Goal: Task Accomplishment & Management: Use online tool/utility

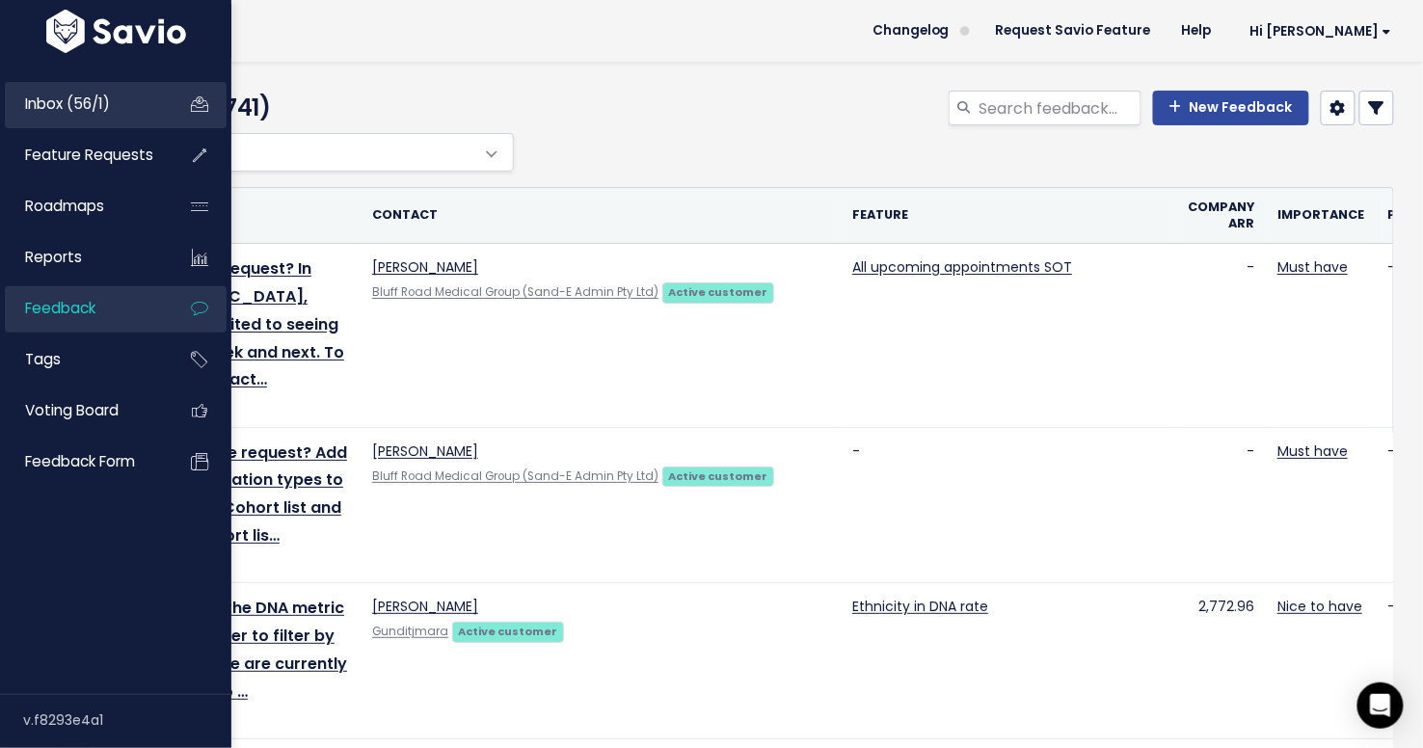
click at [32, 99] on span "Inbox (56/1)" at bounding box center [67, 104] width 85 height 20
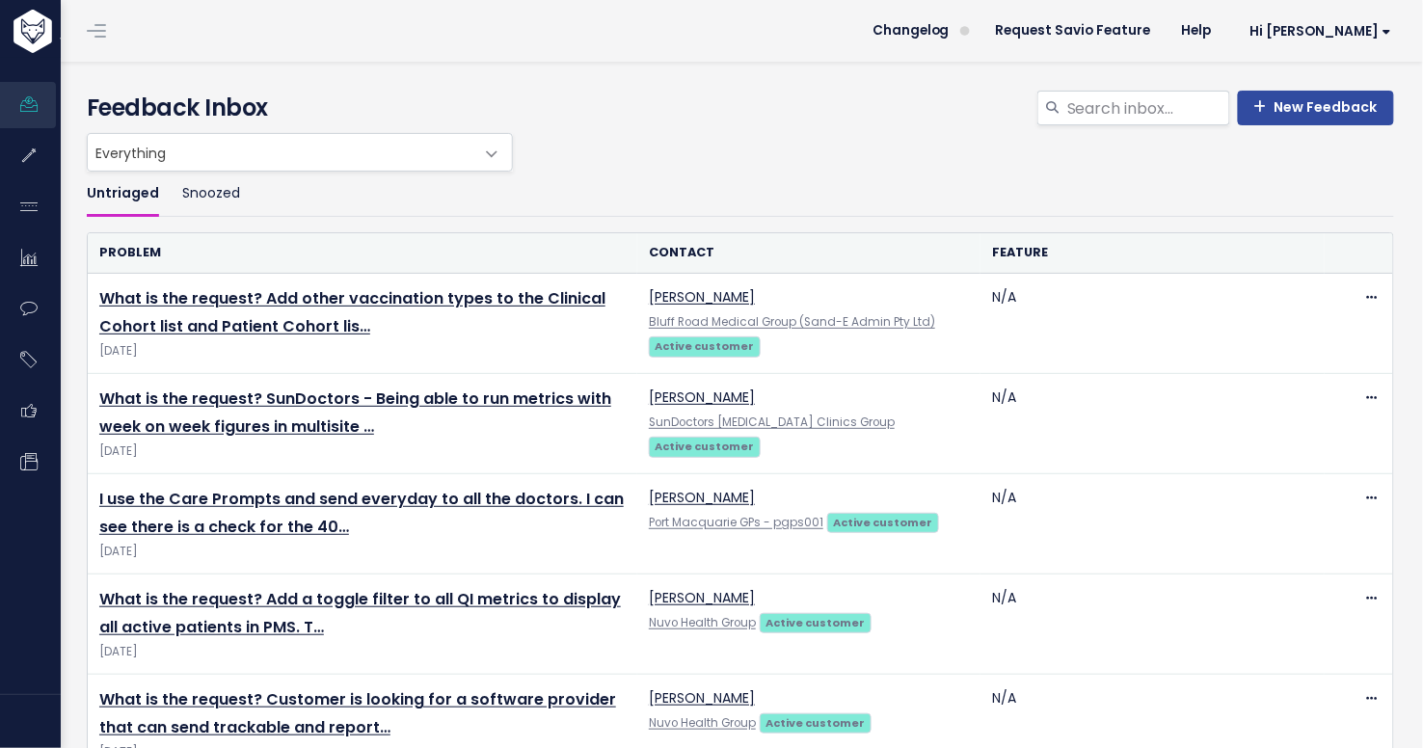
click at [470, 202] on ul "Untriaged Snoozed" at bounding box center [741, 194] width 1308 height 45
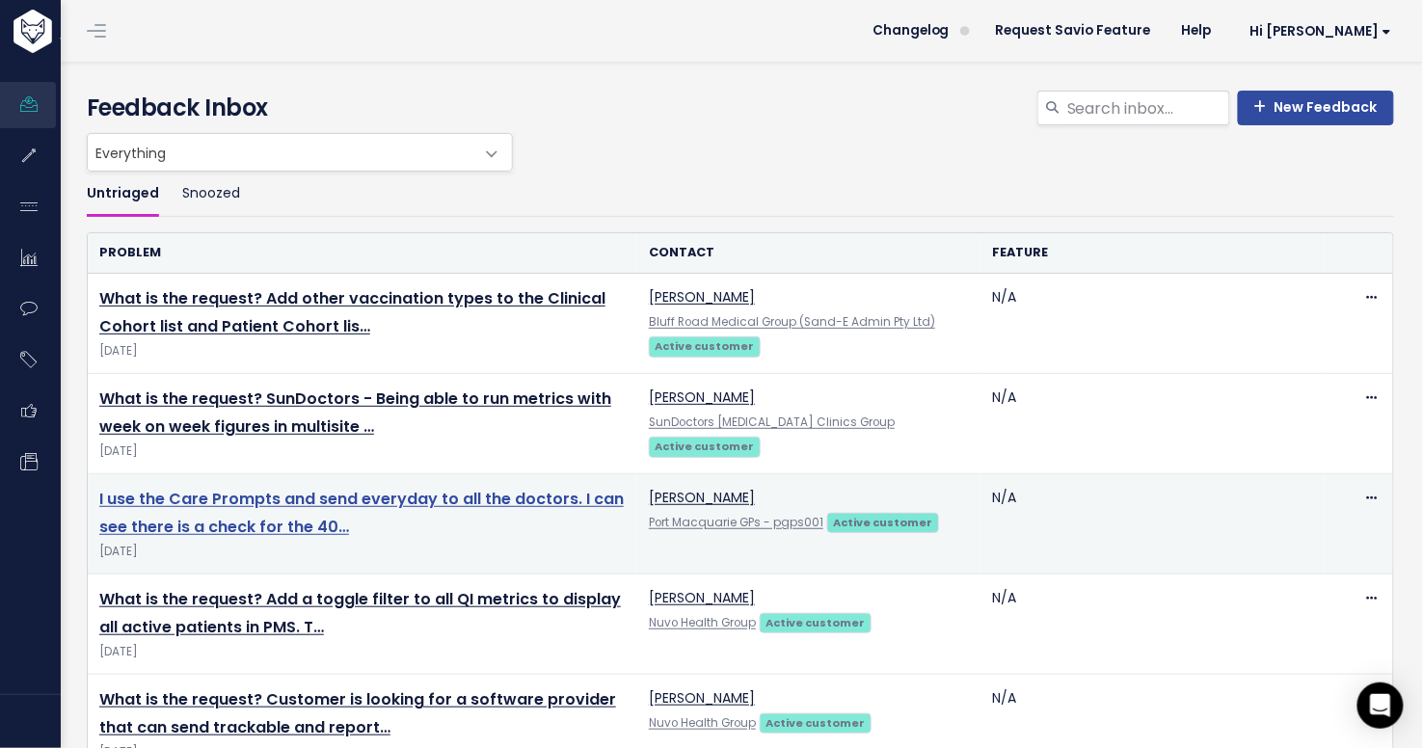
click at [446, 497] on link "I use the Care Prompts and send everyday to all the doctors. I can see there is…" at bounding box center [361, 513] width 525 height 50
